Goal: Information Seeking & Learning: Understand process/instructions

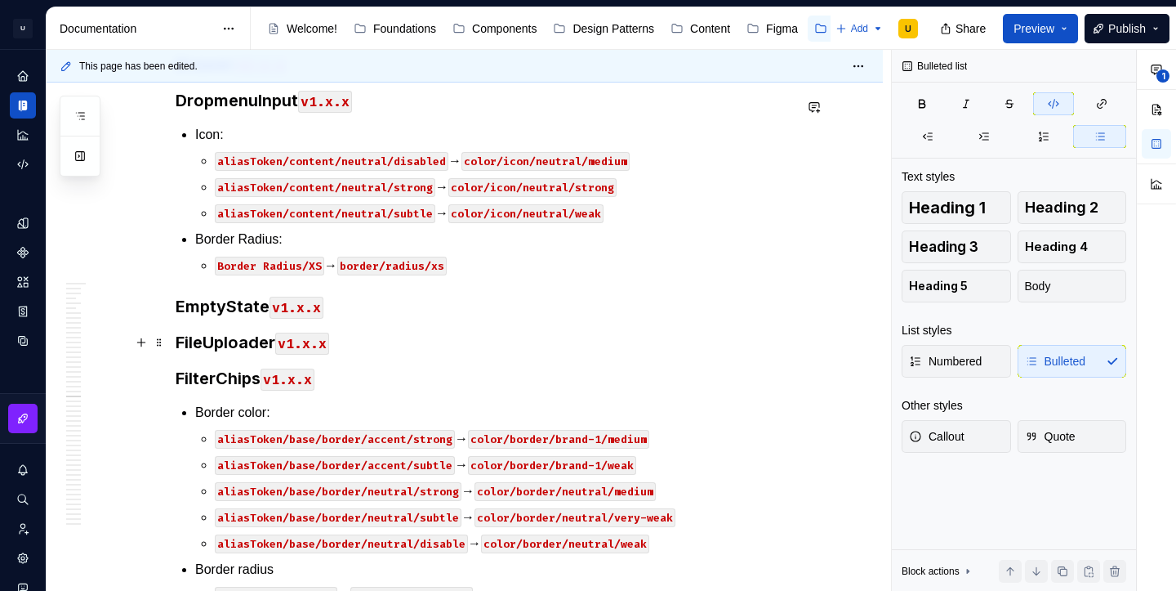
scroll to position [38775, 0]
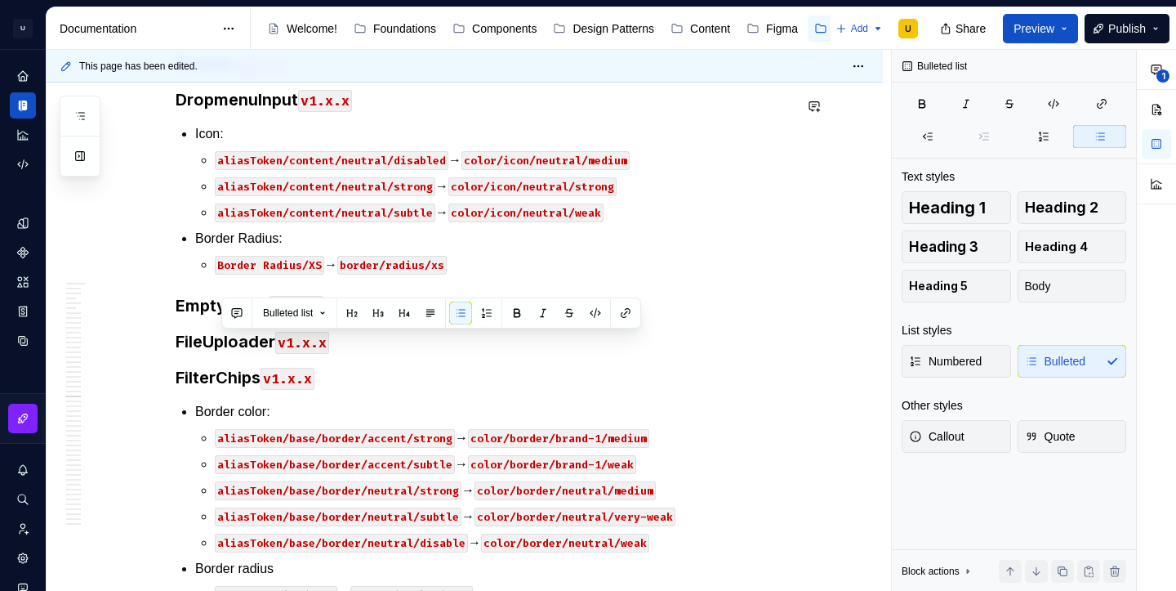
copy p "aliasToken/content/neutral/very-strong → color/text/neutral/very-strong"
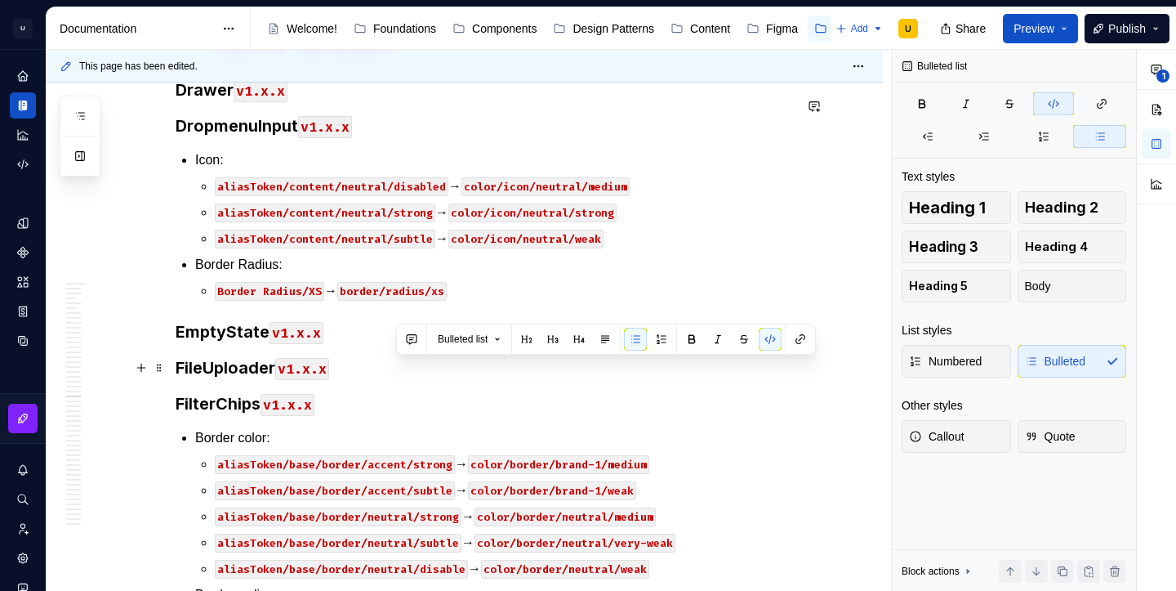
drag, startPoint x: 398, startPoint y: 368, endPoint x: 465, endPoint y: 370, distance: 67.0
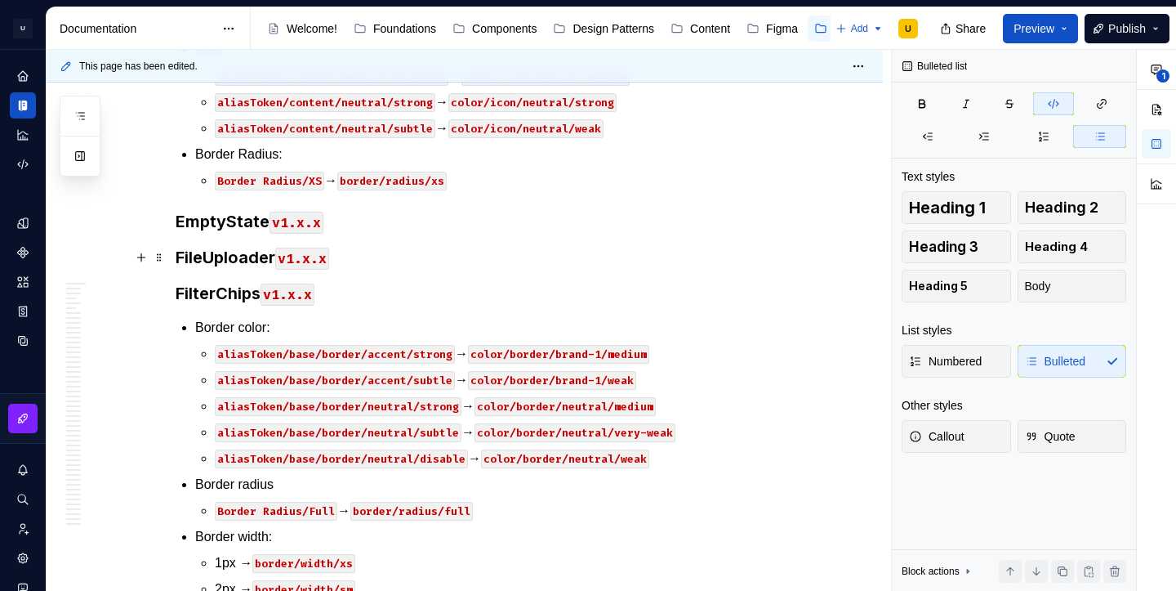
scroll to position [38886, 0]
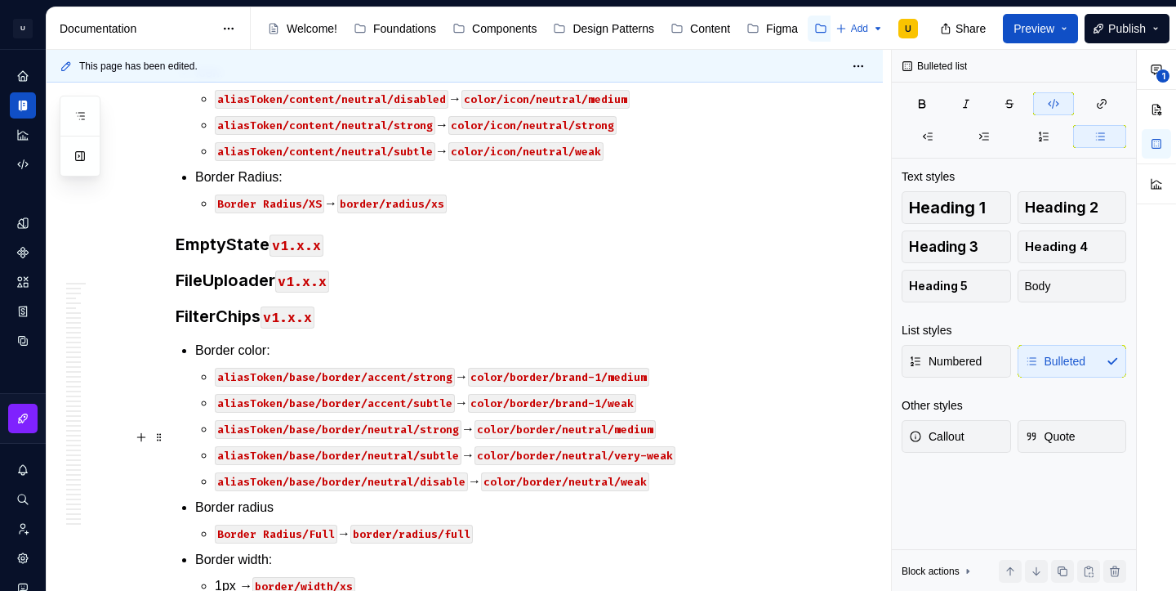
scroll to position [38887, 0]
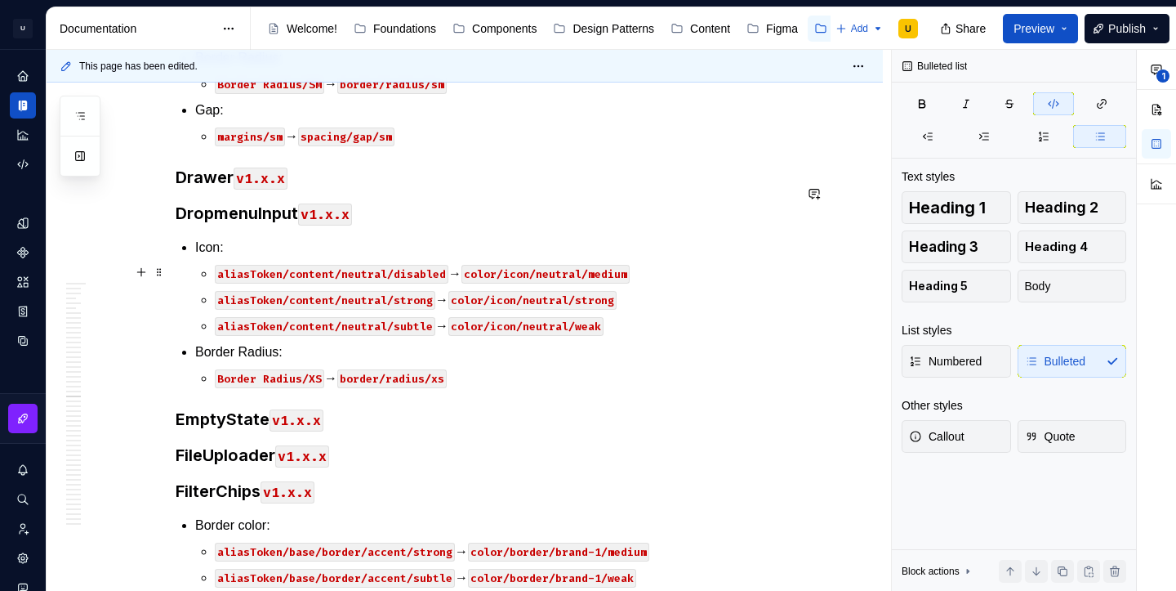
scroll to position [38919, 0]
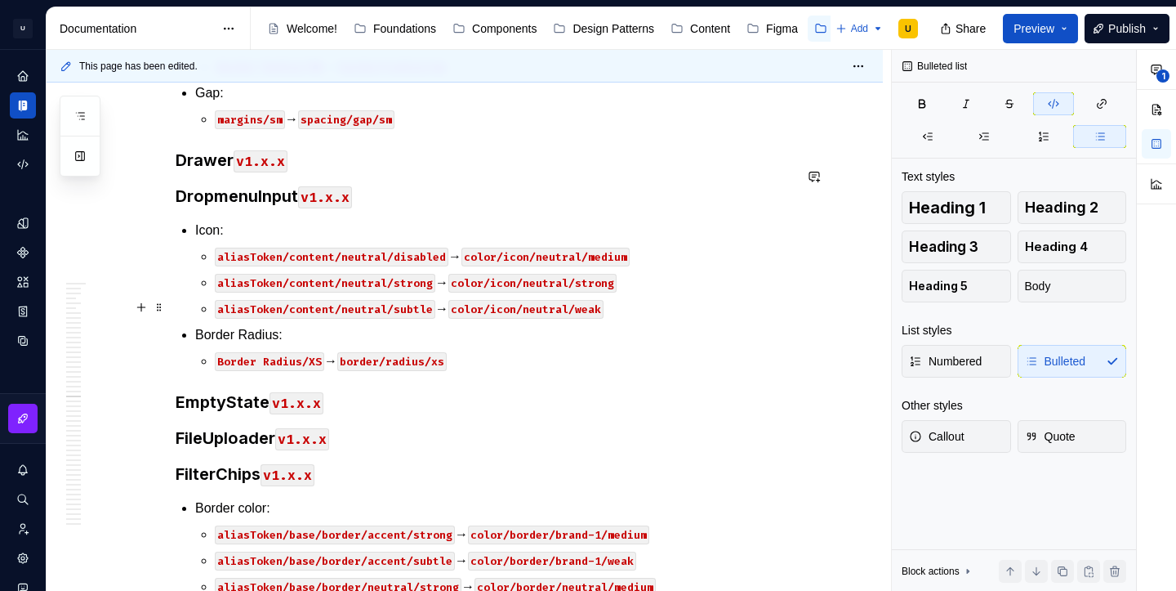
scroll to position [38699, 0]
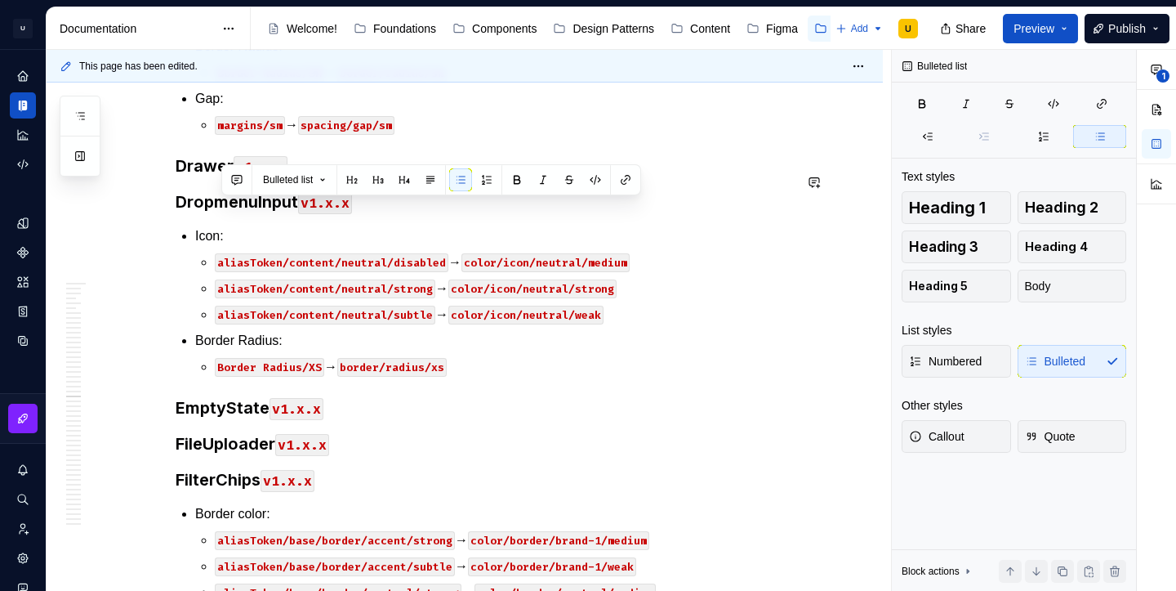
copy p "Alias Token/Base/Surface/Neutral/weak → color/surface/neutral/weak"
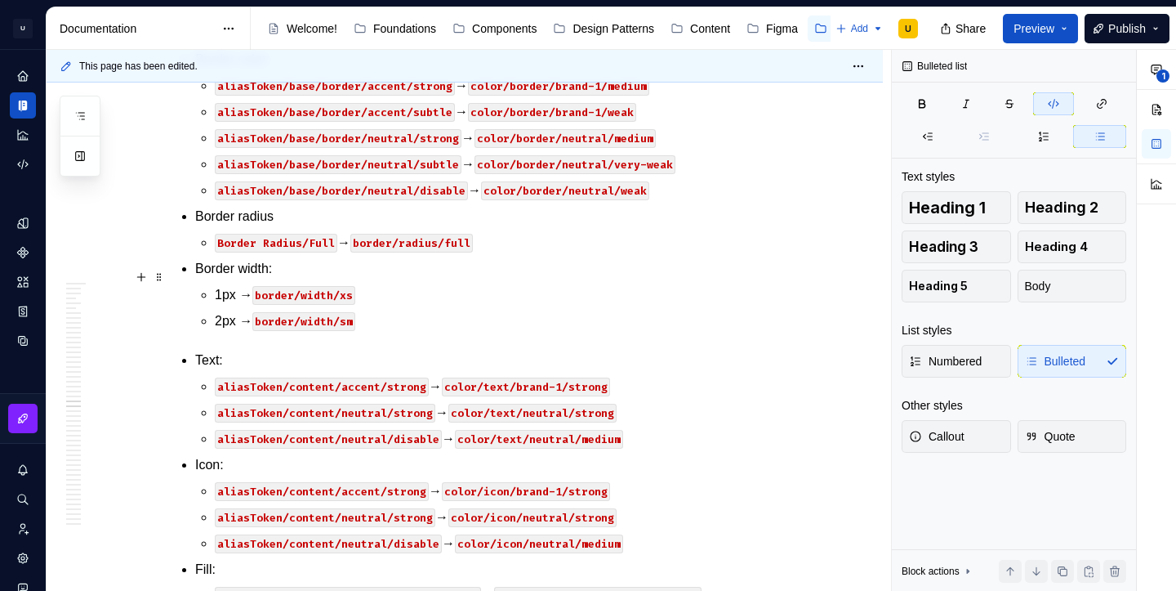
scroll to position [39181, 0]
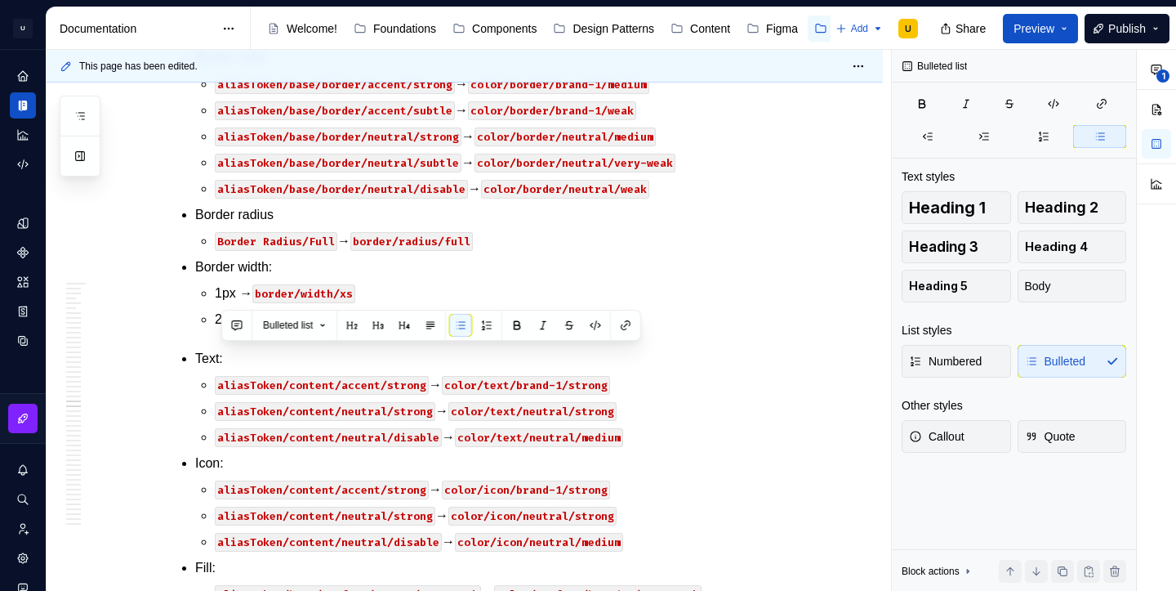
copy p "aliasToken/base/border/neutral/strong → color/border/neutral/medium"
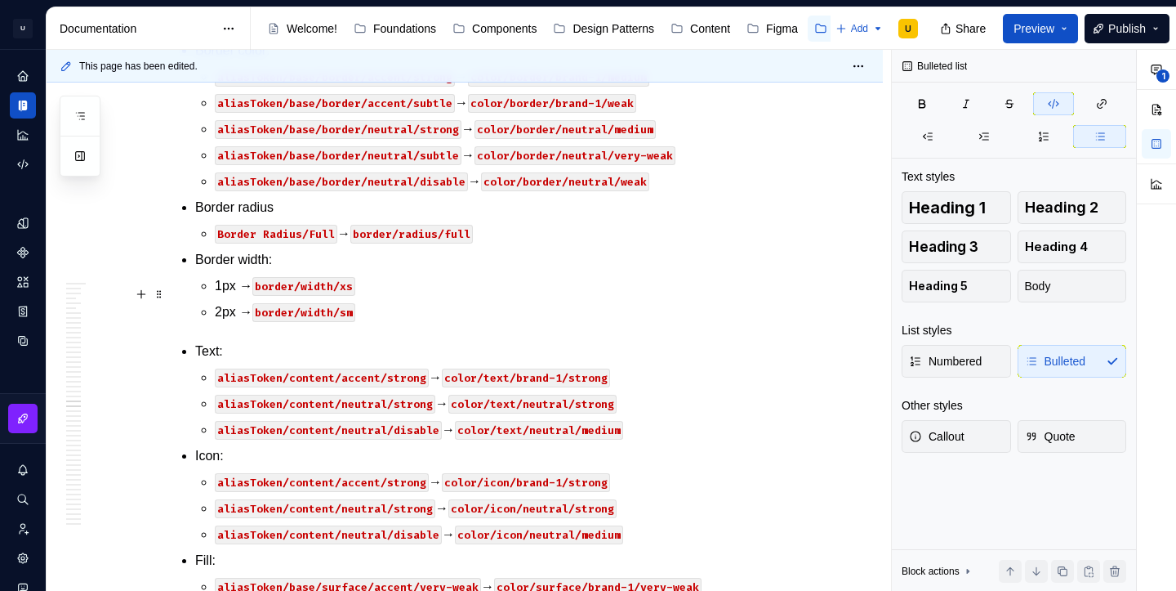
scroll to position [39222, 0]
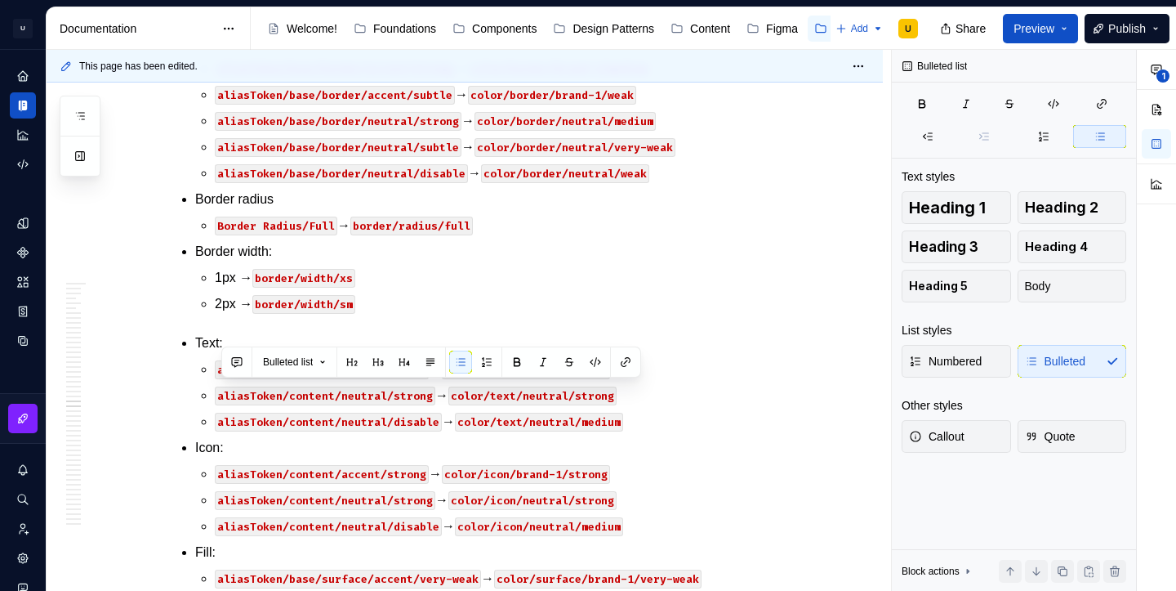
copy p "border/xs → border/width/sm"
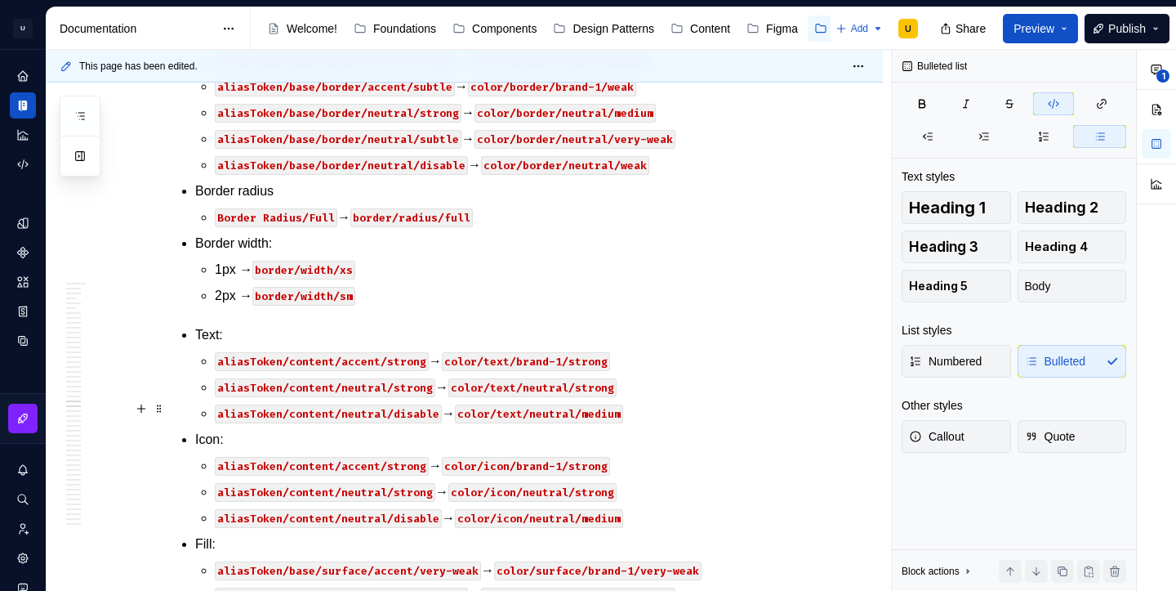
scroll to position [39264, 0]
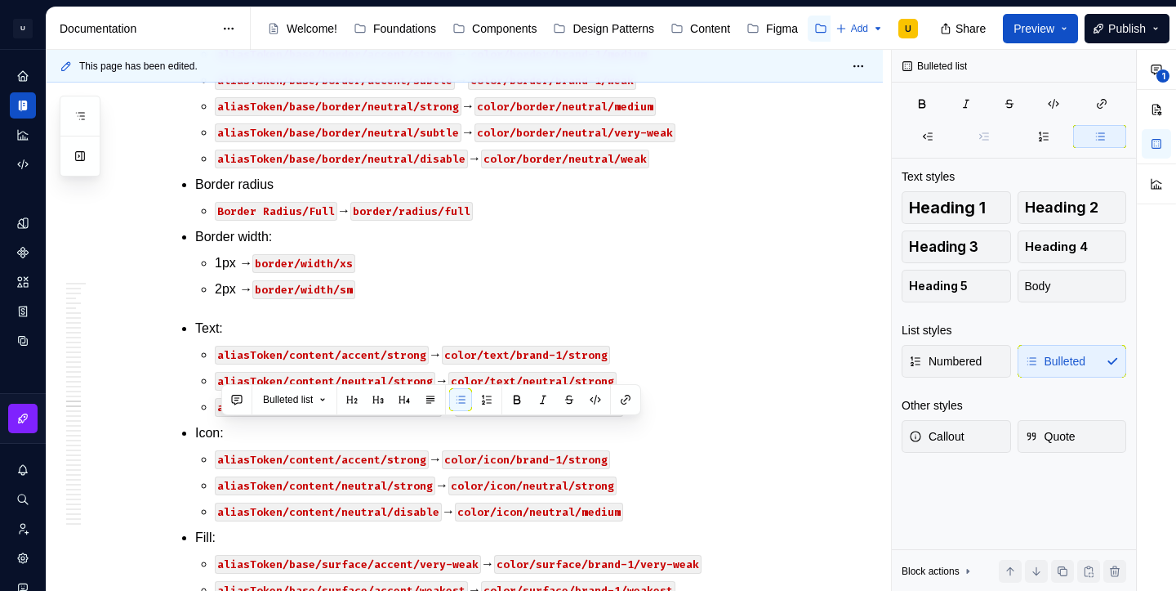
copy p "Border Radius/SM → border/radius/sm"
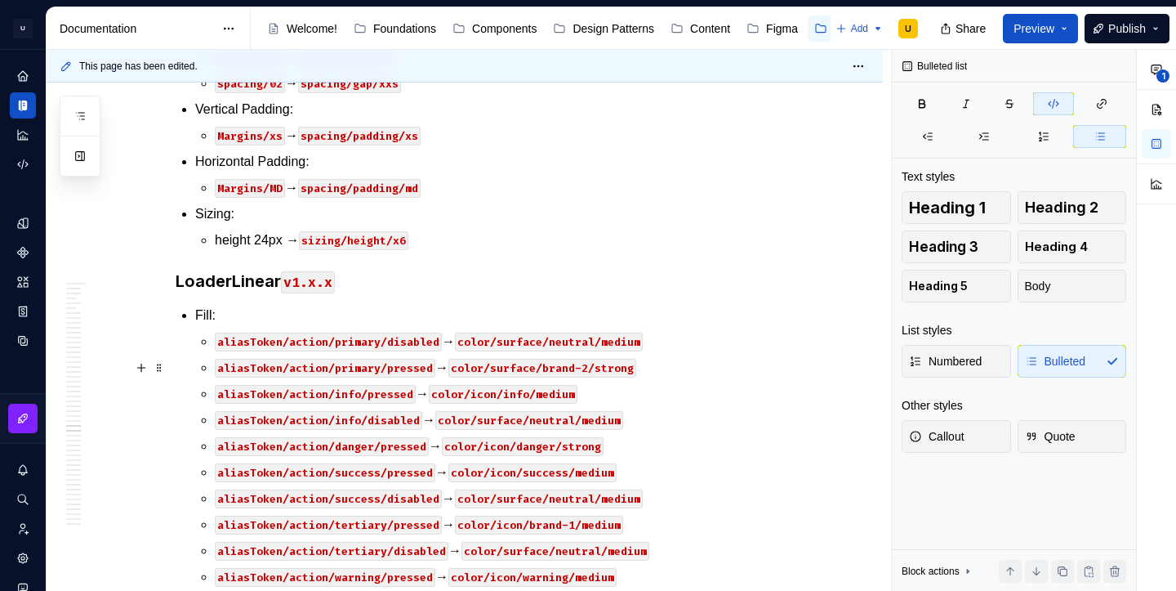
scroll to position [40616, 0]
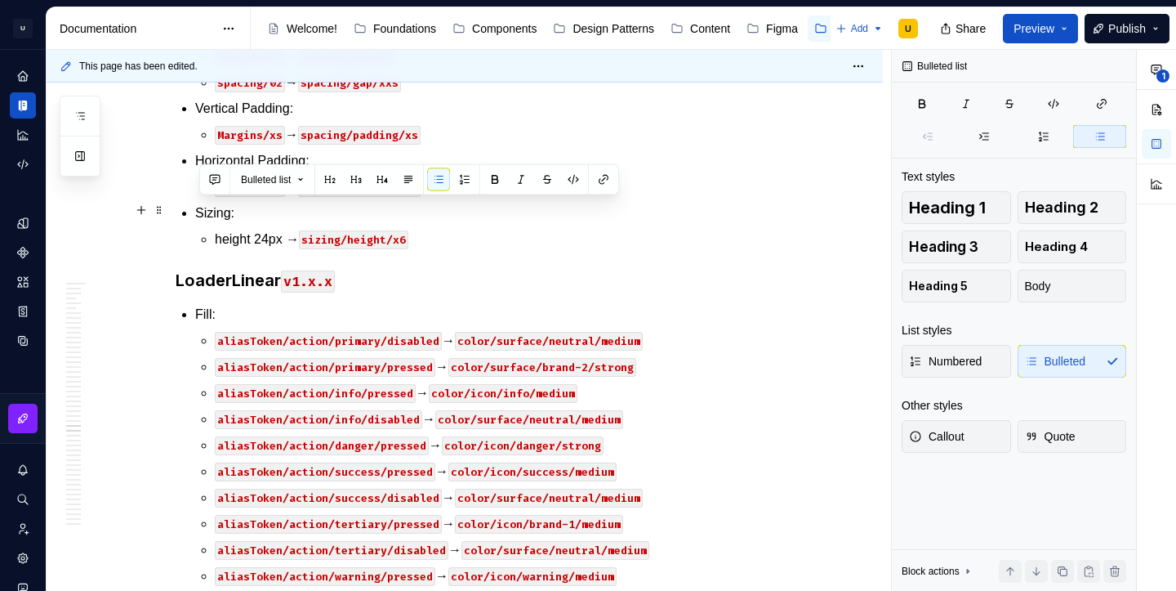
drag, startPoint x: 441, startPoint y: 296, endPoint x: 199, endPoint y: 216, distance: 254.7
copy ul "Horizontal Padding: Margins/sm → spacing/padding/sm Left Padding: Margins/sm → …"
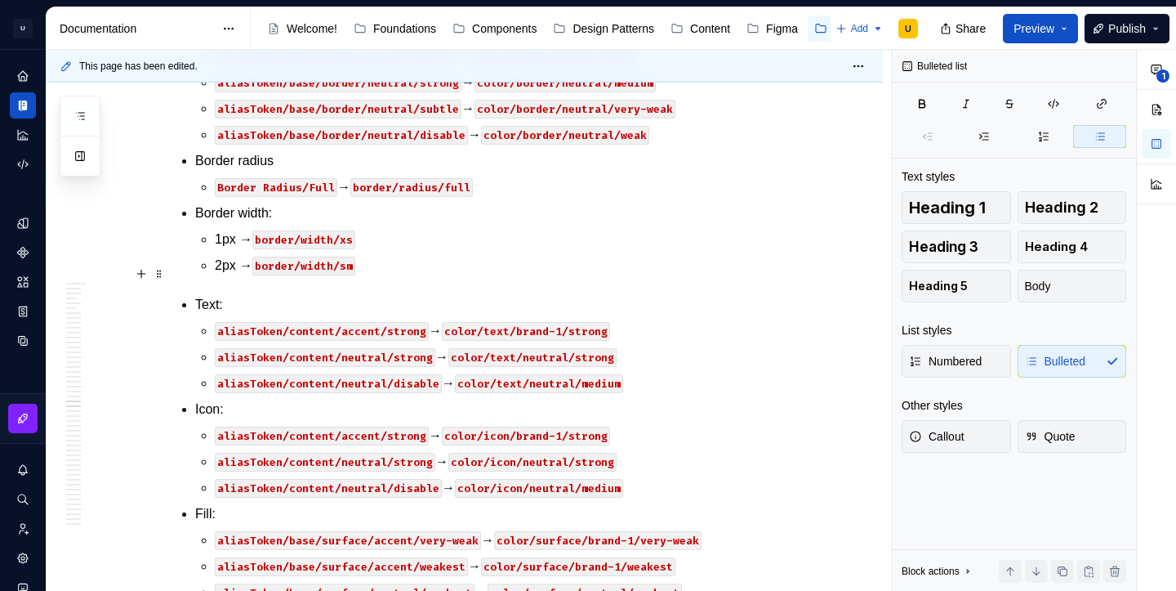
scroll to position [39326, 0]
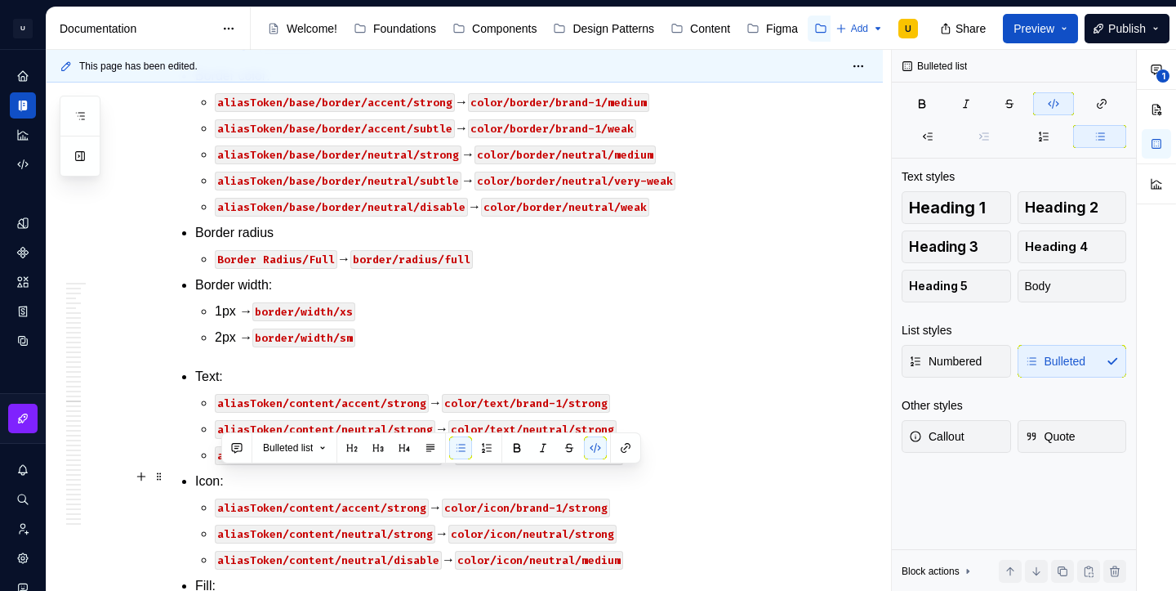
drag, startPoint x: 289, startPoint y: 472, endPoint x: 221, endPoint y: 474, distance: 67.8
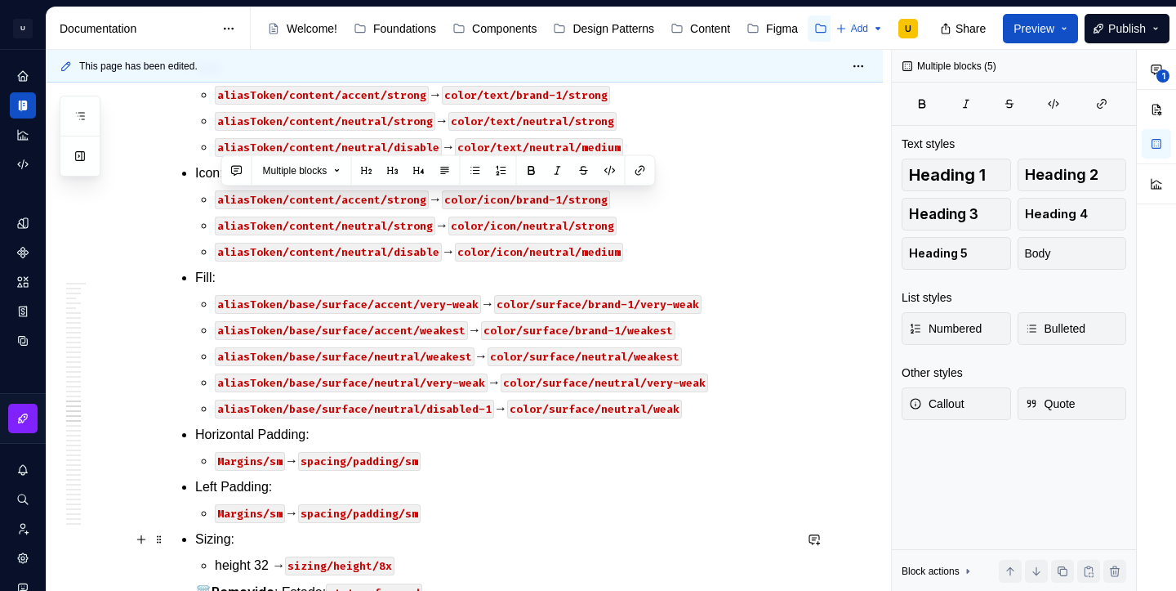
drag, startPoint x: 286, startPoint y: 531, endPoint x: 221, endPoint y: 528, distance: 65.4
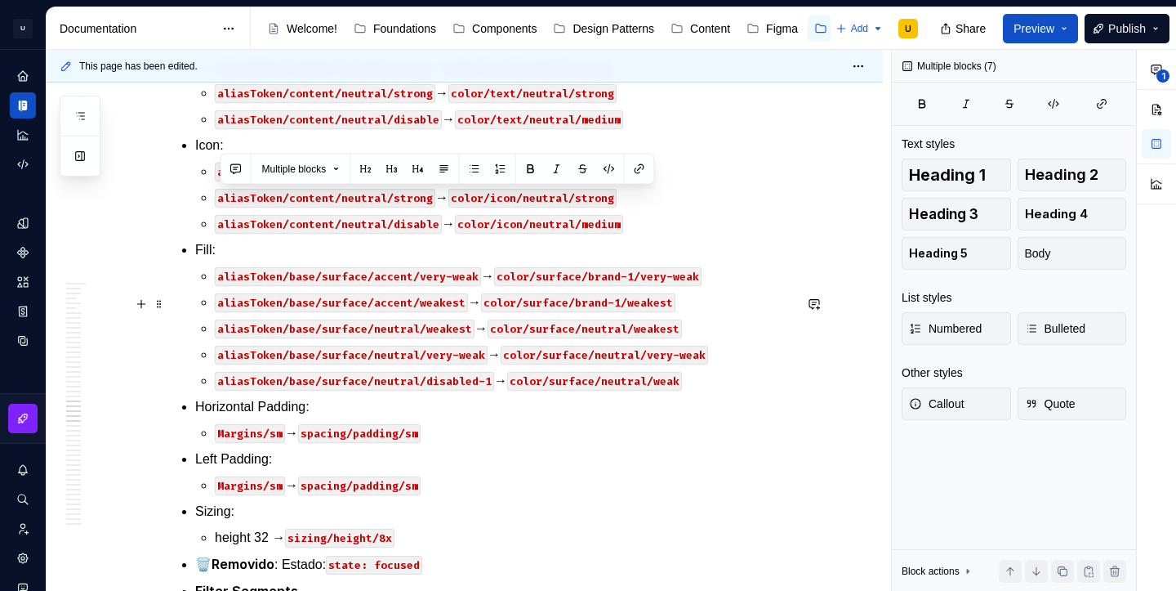
scroll to position [39663, 0]
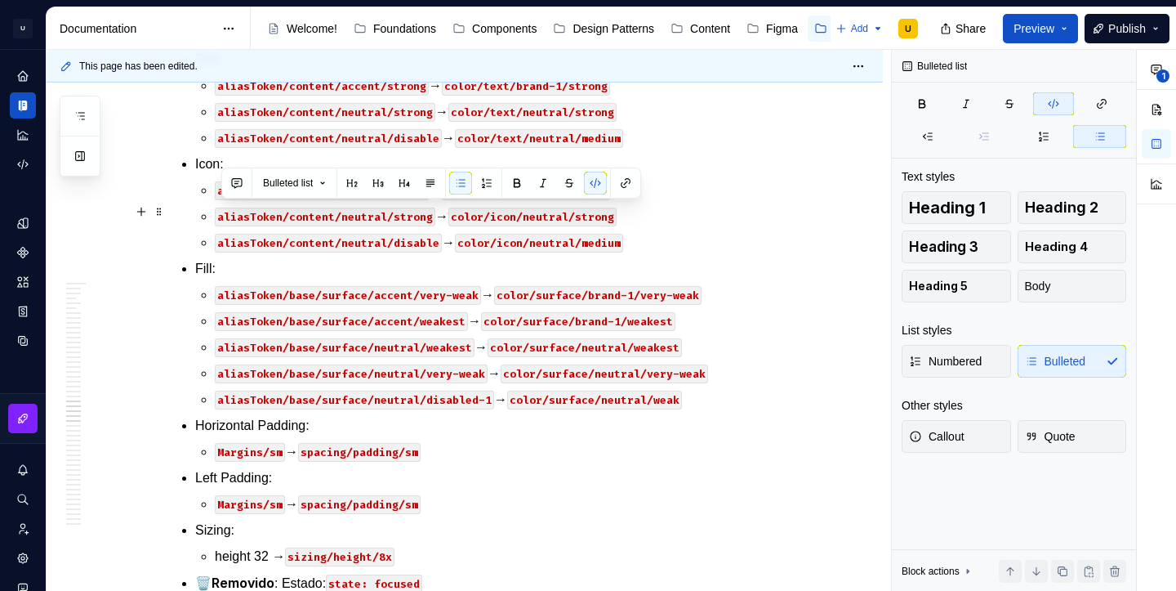
drag, startPoint x: 286, startPoint y: 211, endPoint x: 223, endPoint y: 205, distance: 63.2
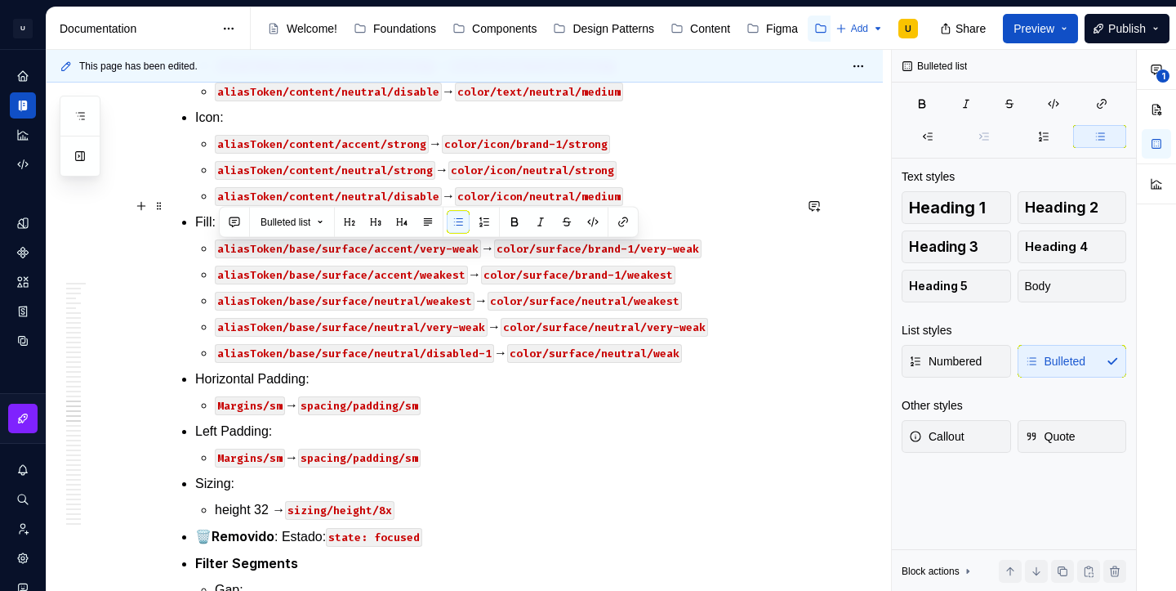
scroll to position [39534, 0]
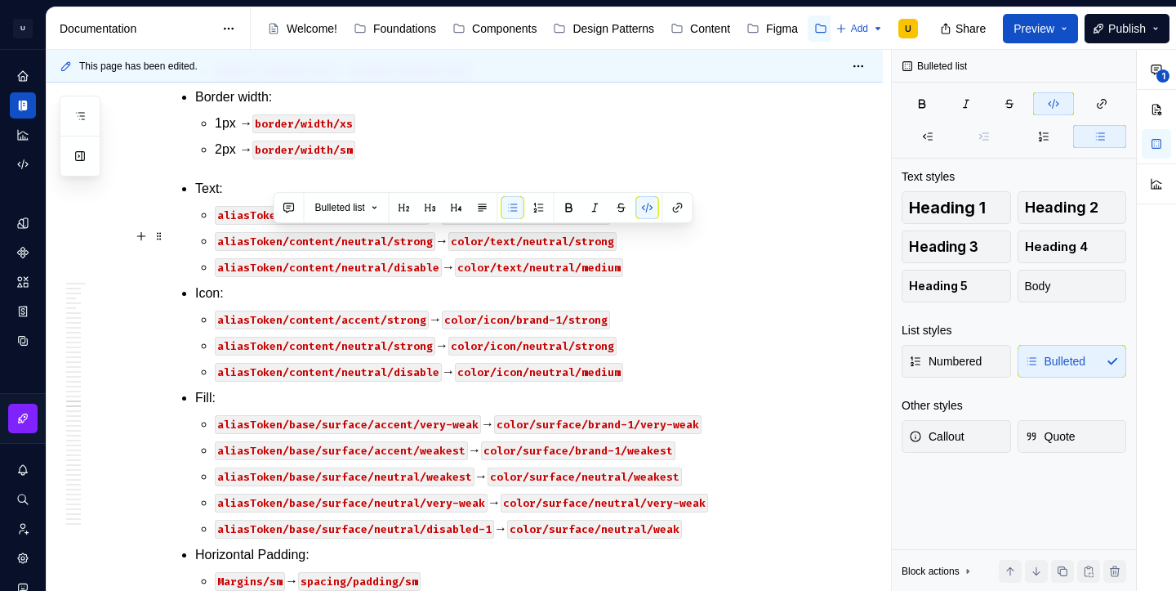
copy p "margins/sm → spacing/gap/sm"
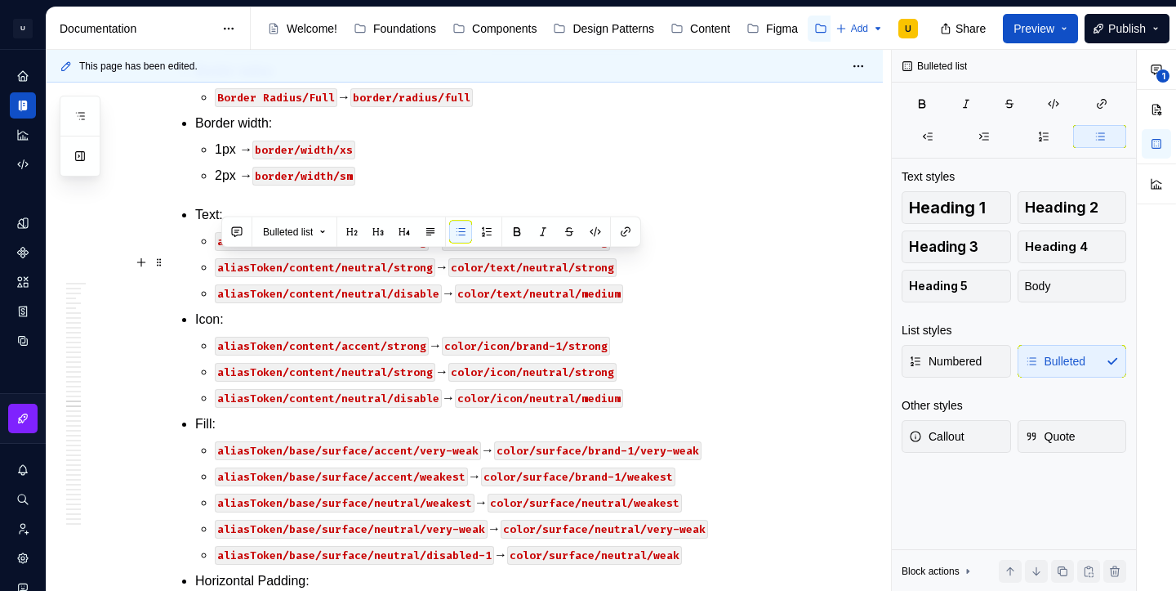
drag, startPoint x: 292, startPoint y: 267, endPoint x: 217, endPoint y: 253, distance: 75.6
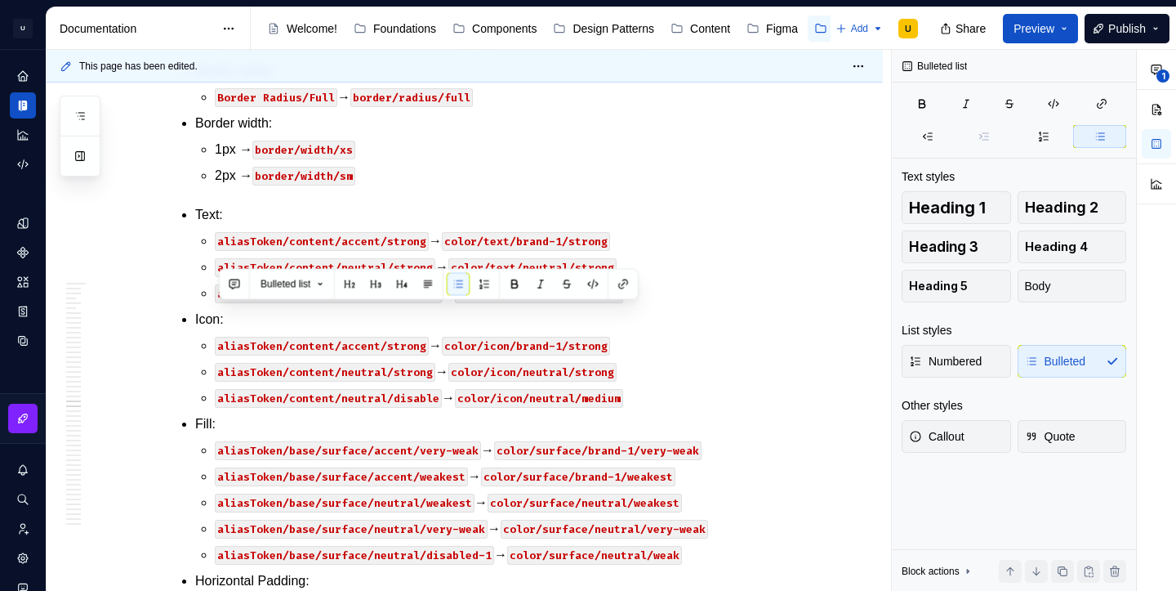
copy p "8px → spacing/padding/sm"
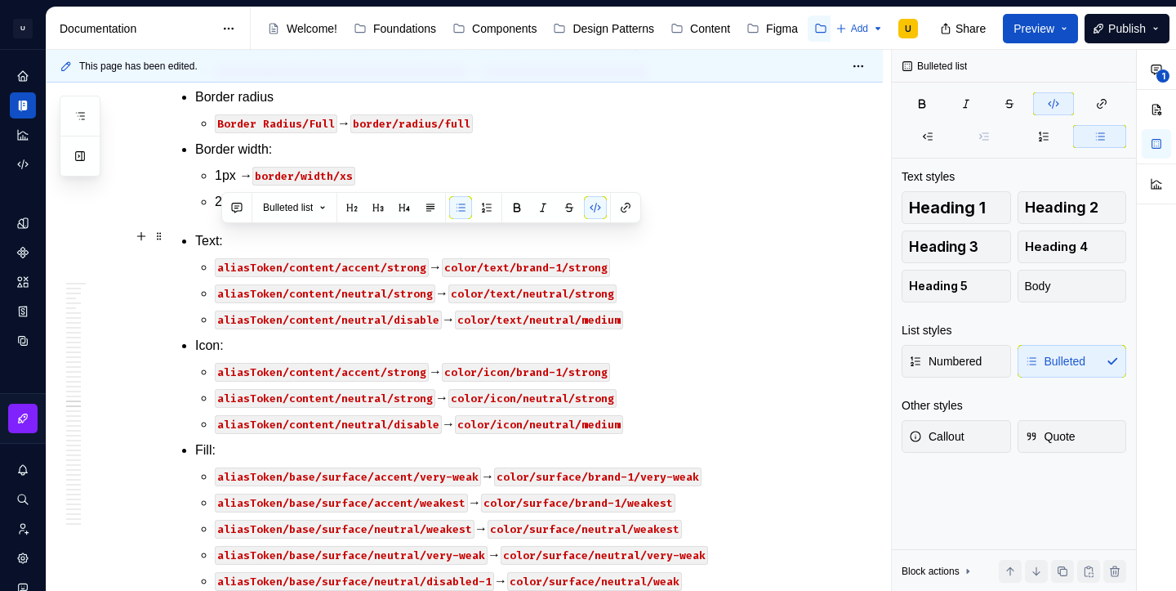
drag, startPoint x: 286, startPoint y: 235, endPoint x: 223, endPoint y: 234, distance: 62.9
copy code "margins/sm"
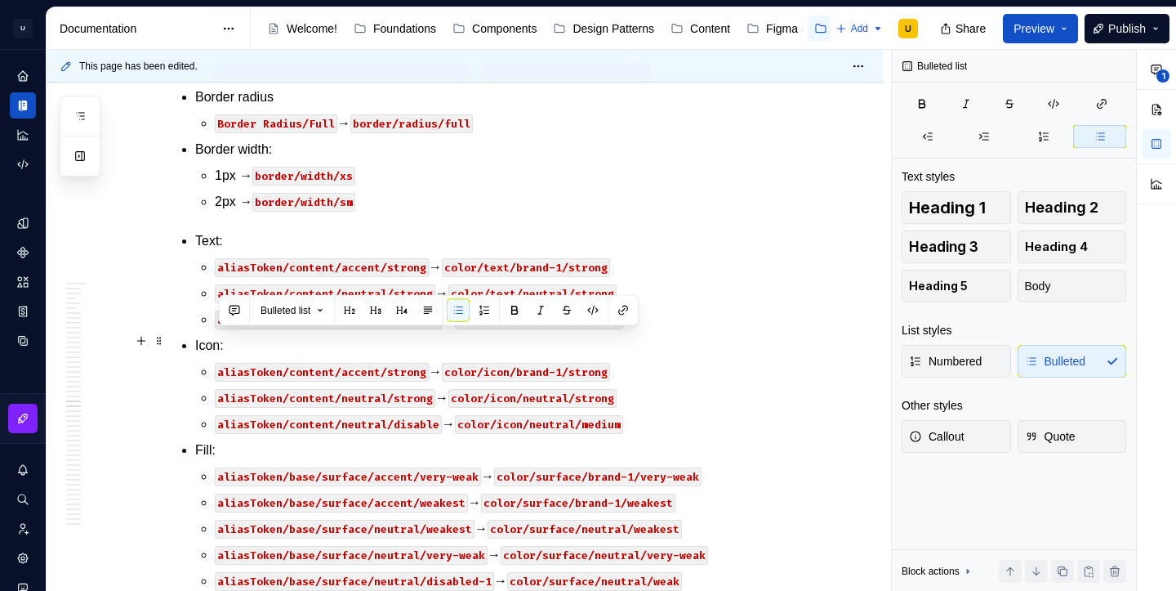
drag, startPoint x: 244, startPoint y: 337, endPoint x: 220, endPoint y: 338, distance: 24.5
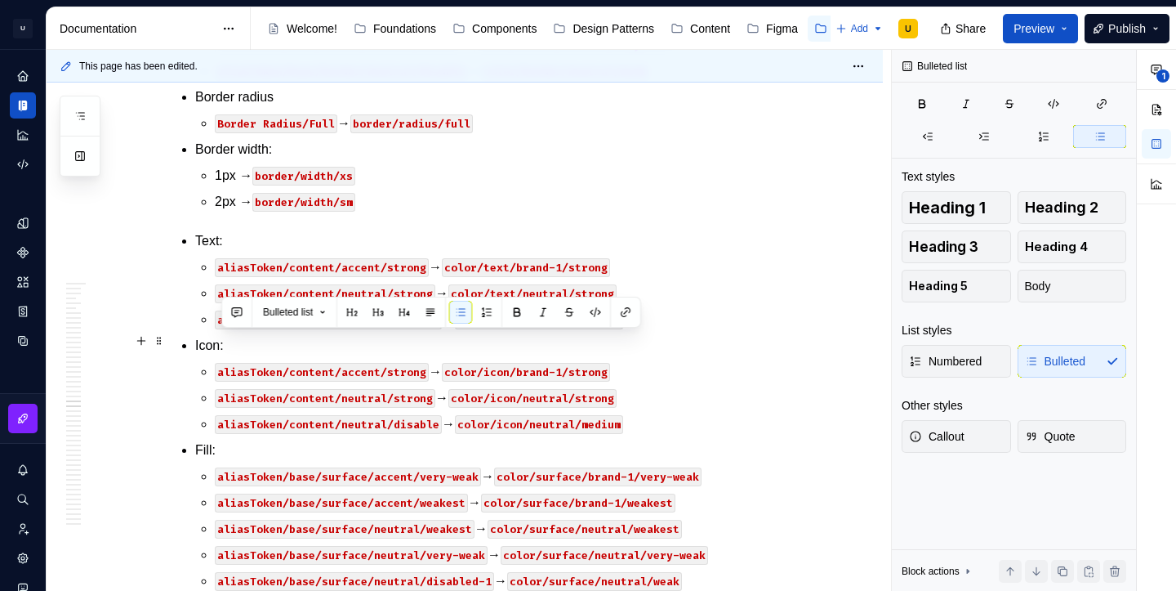
copy p "margins/lg → spacing/padding/lg"
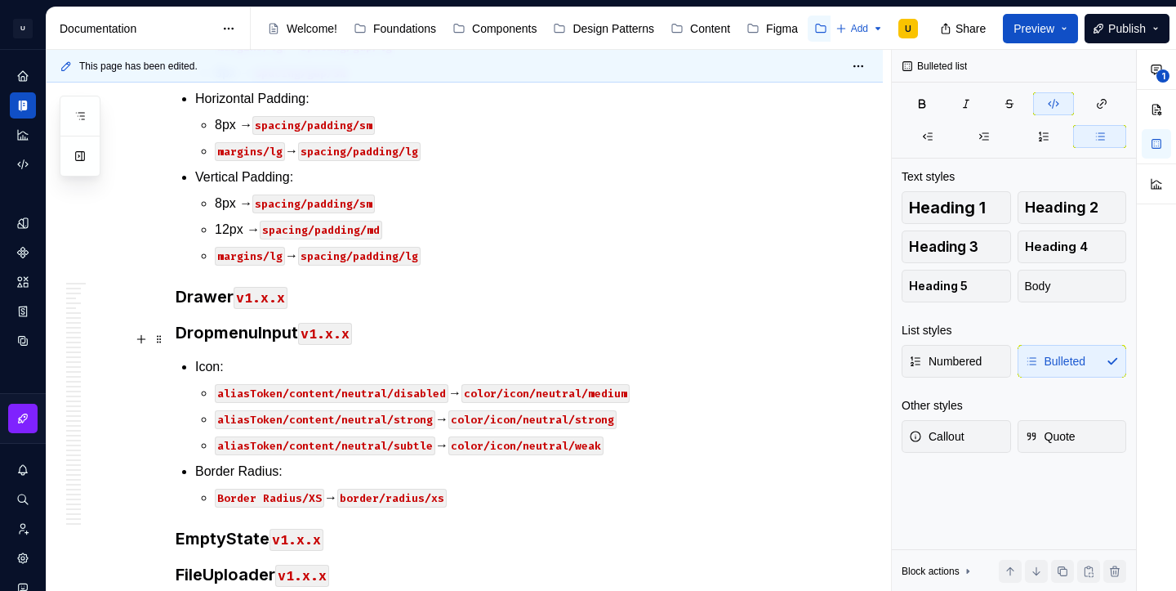
scroll to position [38915, 0]
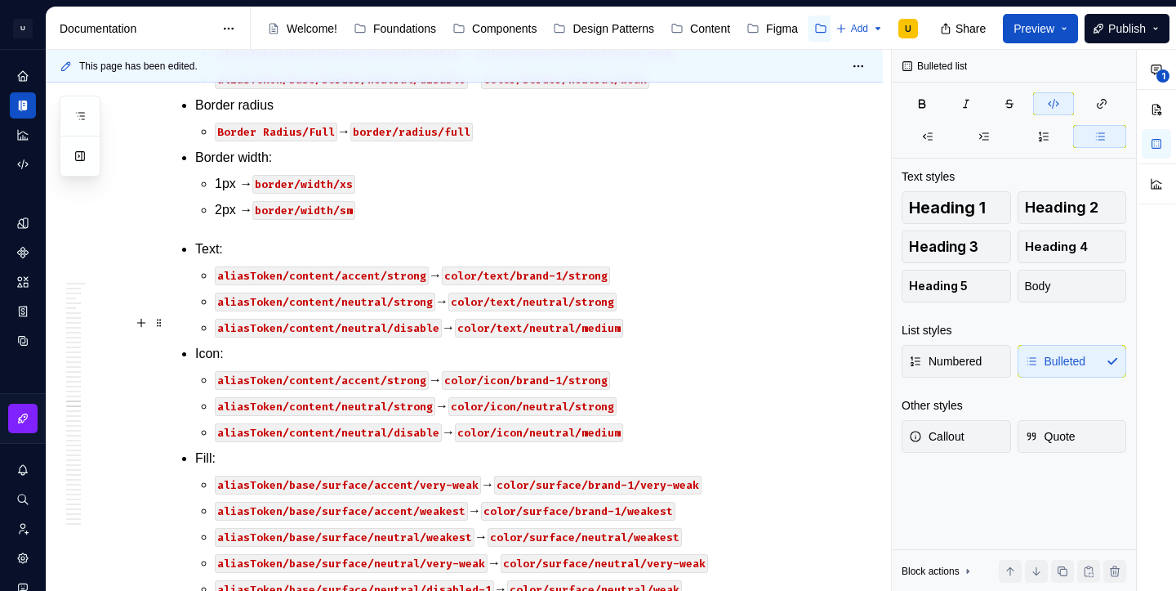
scroll to position [39620, 0]
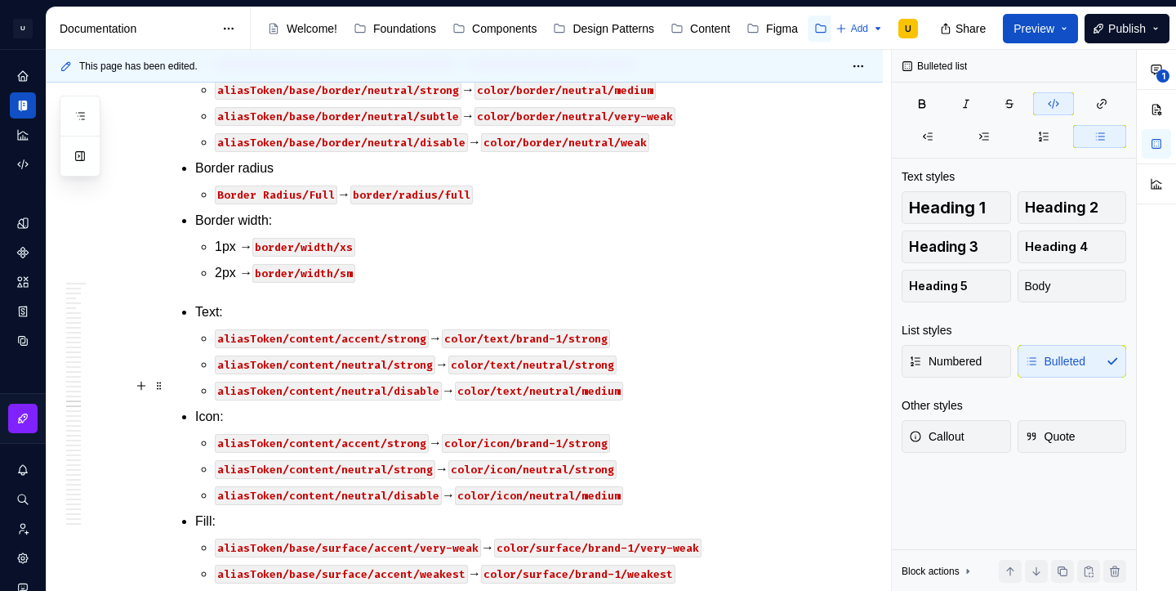
type textarea "*"
